Goal: Transaction & Acquisition: Purchase product/service

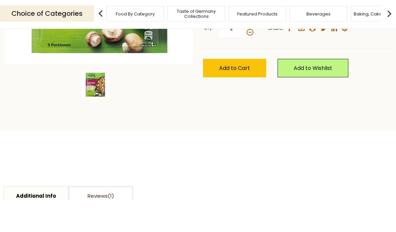
click at [169, 41] on span "Taste of Germany Collections" at bounding box center [196, 46] width 54 height 10
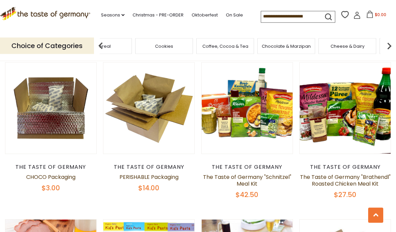
scroll to position [235, 0]
click at [254, 173] on link "The Taste of Germany "Schnitzel" Meal Kit" at bounding box center [247, 180] width 88 height 14
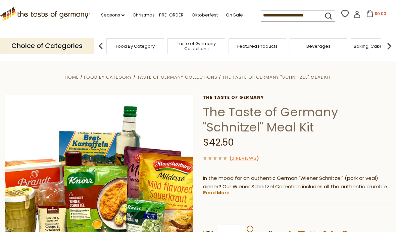
click at [261, 14] on input at bounding box center [289, 14] width 57 height 9
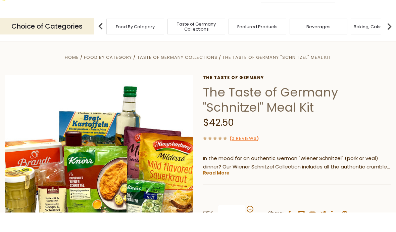
click at [109, 74] on span "Food By Category" at bounding box center [108, 77] width 48 height 6
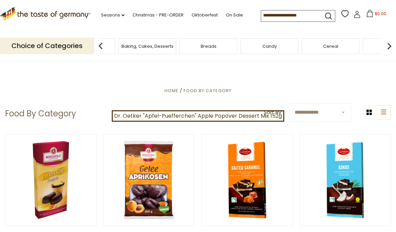
click at [176, 47] on div "Baking, Cakes, Desserts" at bounding box center [147, 46] width 58 height 16
click at [60, 49] on p "Choice of Categories" at bounding box center [47, 46] width 94 height 16
click at [174, 91] on span "Home" at bounding box center [171, 90] width 14 height 6
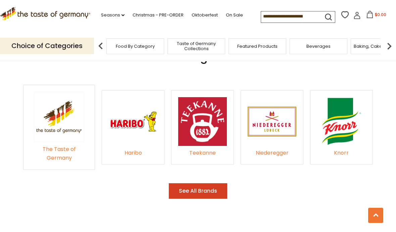
scroll to position [936, 0]
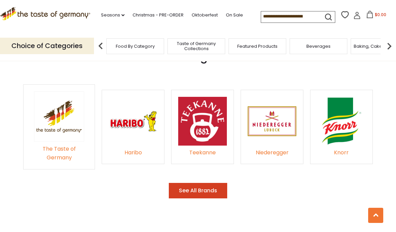
click at [343, 133] on img at bounding box center [341, 121] width 49 height 49
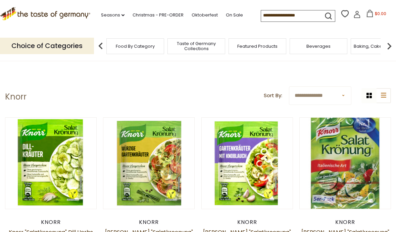
click at [156, 53] on button "Quick View" at bounding box center [148, 45] width 45 height 15
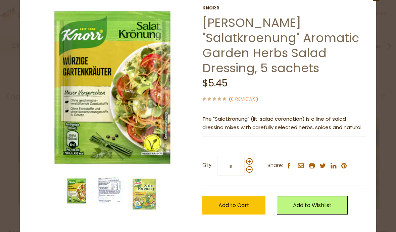
scroll to position [24, 0]
click at [227, 201] on span "Add to Cart" at bounding box center [233, 205] width 31 height 8
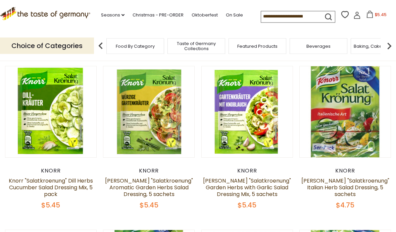
scroll to position [52, 0]
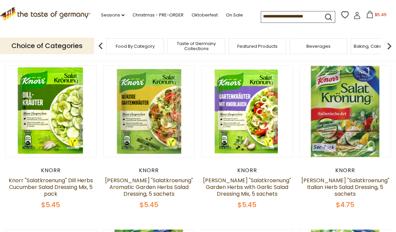
click at [375, 15] on span "$5.45" at bounding box center [381, 15] width 12 height 6
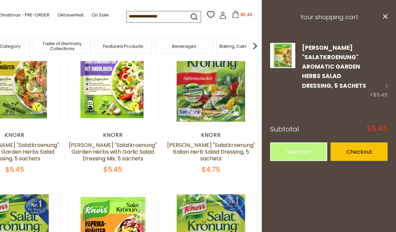
scroll to position [89, 0]
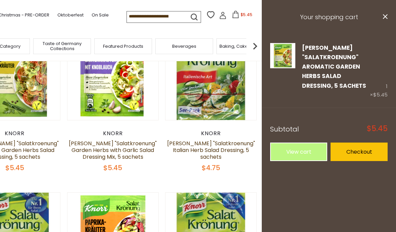
click at [386, 16] on icon "close" at bounding box center [385, 16] width 5 height 5
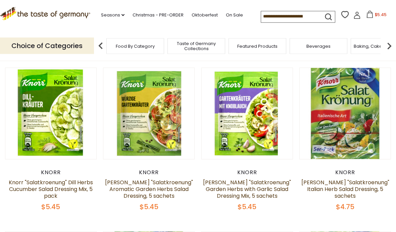
scroll to position [52, 0]
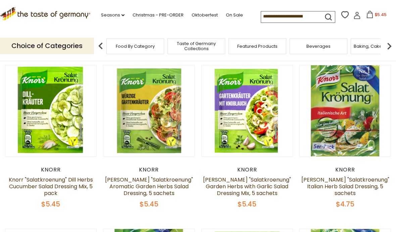
click at [166, 184] on link "Knorr "Salatkroenung" Aromatic Garden Herbs Salad Dressing, 5 sachets" at bounding box center [149, 185] width 88 height 21
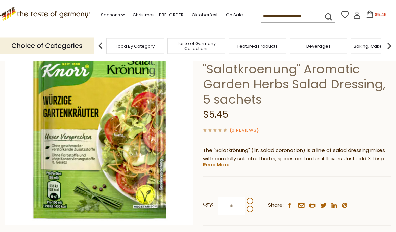
scroll to position [58, 0]
click at [220, 161] on link "Read More" at bounding box center [216, 164] width 27 height 7
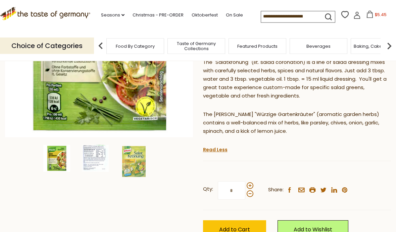
scroll to position [151, 0]
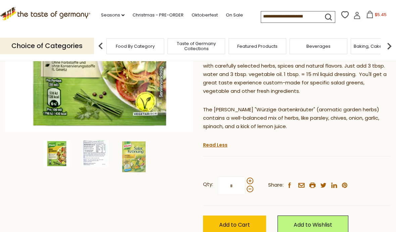
click at [242, 215] on button "Add to Cart" at bounding box center [234, 224] width 63 height 18
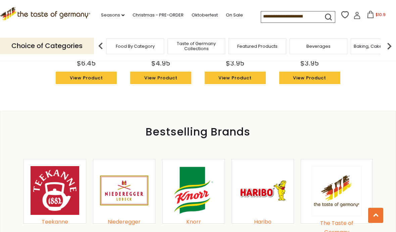
scroll to position [694, 0]
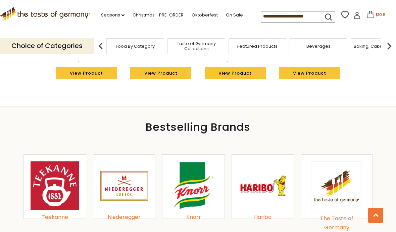
click at [189, 161] on img at bounding box center [193, 185] width 49 height 49
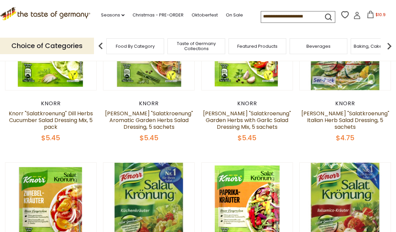
scroll to position [119, 0]
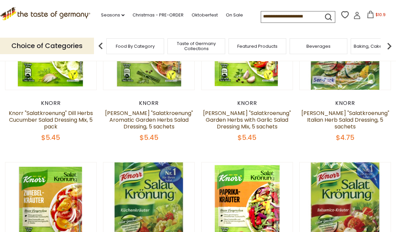
click at [351, 98] on button "Quick View" at bounding box center [344, 90] width 45 height 15
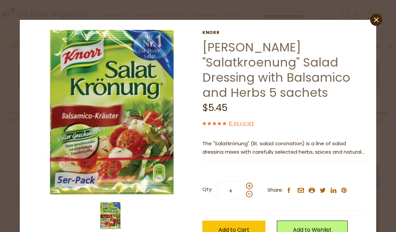
click at [252, 182] on label "Qty: *" at bounding box center [227, 190] width 50 height 18
click at [245, 182] on input "*" at bounding box center [231, 190] width 28 height 18
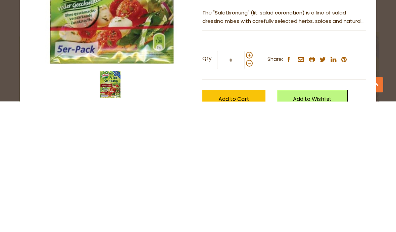
type input "*"
click at [237, 225] on span "Add to Cart" at bounding box center [233, 229] width 31 height 8
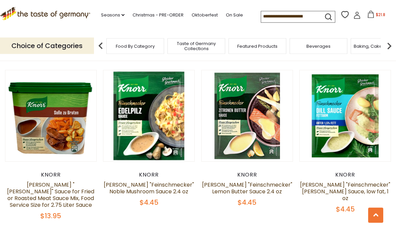
scroll to position [1346, 0]
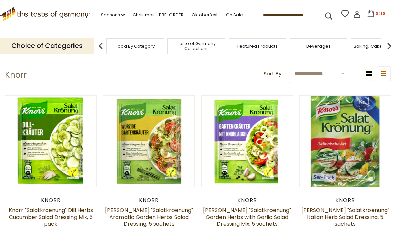
scroll to position [22, 0]
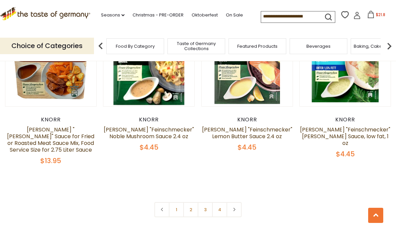
click at [240, 202] on link at bounding box center [233, 209] width 15 height 15
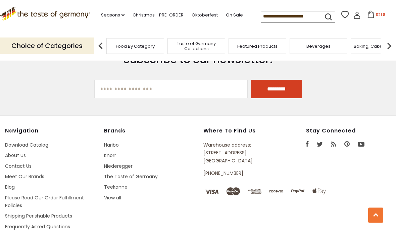
scroll to position [1643, 0]
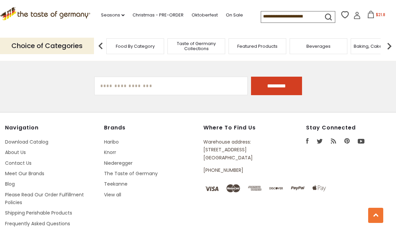
click at [60, 191] on link "Please Read Our Order Fulfillment Policies" at bounding box center [44, 198] width 79 height 14
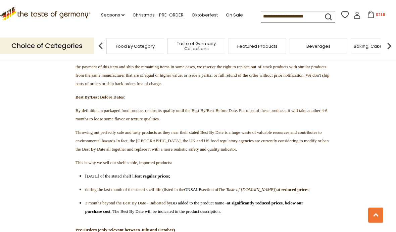
scroll to position [1038, 0]
click at [376, 17] on span "$21.8" at bounding box center [380, 15] width 9 height 6
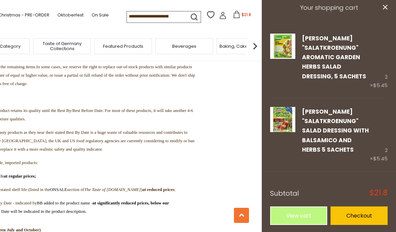
scroll to position [9, 0]
click at [352, 215] on link "Checkout" at bounding box center [359, 215] width 57 height 18
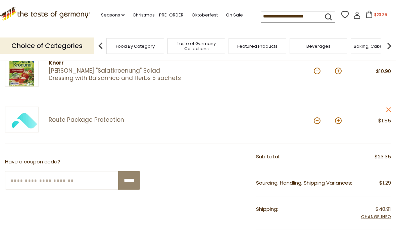
scroll to position [153, 0]
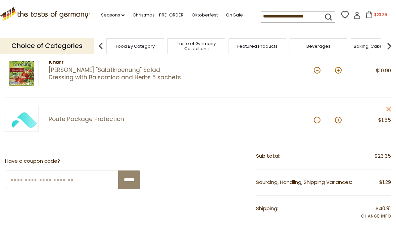
click at [376, 213] on span "Add Info" at bounding box center [376, 215] width 30 height 7
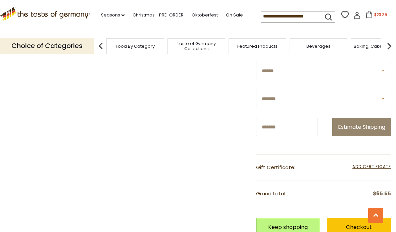
scroll to position [314, 0]
click at [361, 136] on button "Estimate Shipping" at bounding box center [361, 126] width 59 height 18
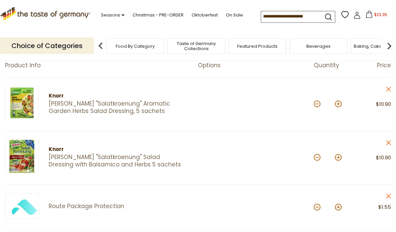
scroll to position [66, 0]
click at [390, 84] on article "[PERSON_NAME] [PERSON_NAME] "Salatkroenung" Aromatic Garden Herbs Salad Dressin…" at bounding box center [198, 104] width 386 height 53
click at [387, 92] on link "close" at bounding box center [388, 90] width 5 height 8
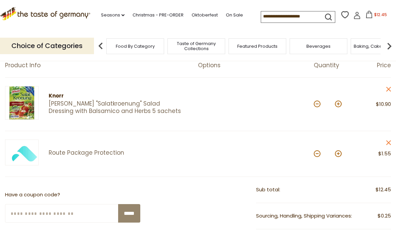
click at [391, 92] on link "close" at bounding box center [388, 90] width 5 height 8
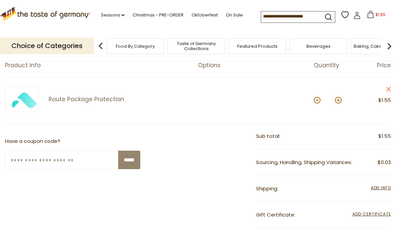
click at [390, 89] on icon "close" at bounding box center [388, 89] width 5 height 5
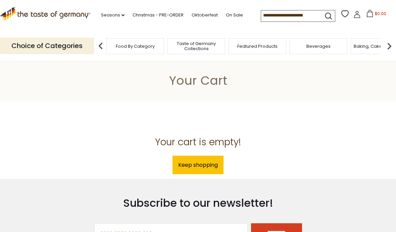
scroll to position [96, 0]
